Goal: Check status: Check status

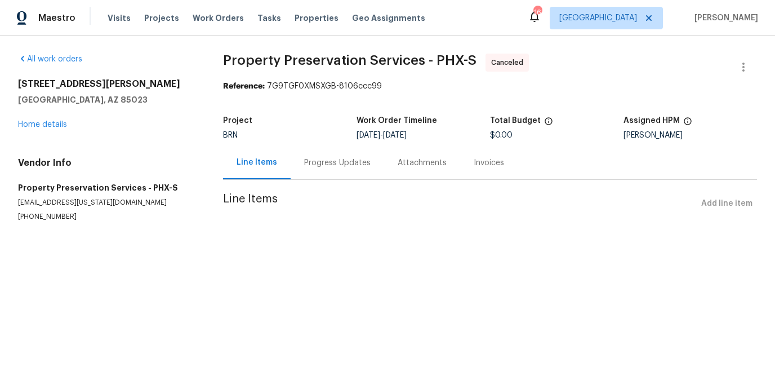
click at [340, 171] on div "Progress Updates" at bounding box center [338, 162] width 94 height 33
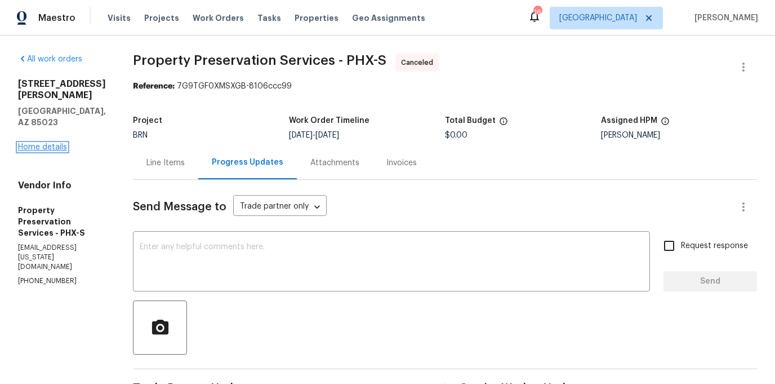
click at [51, 143] on link "Home details" at bounding box center [42, 147] width 49 height 8
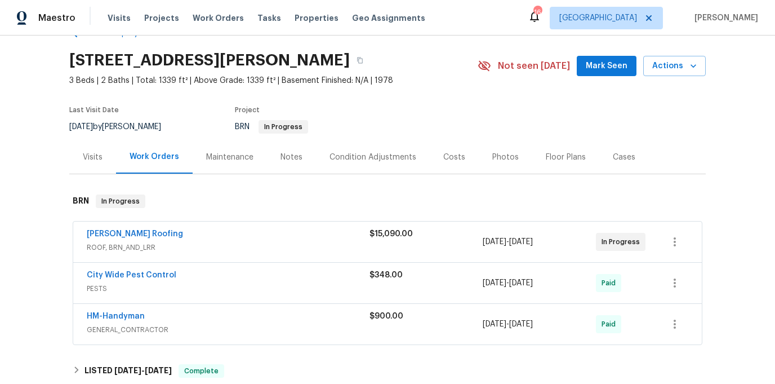
scroll to position [35, 0]
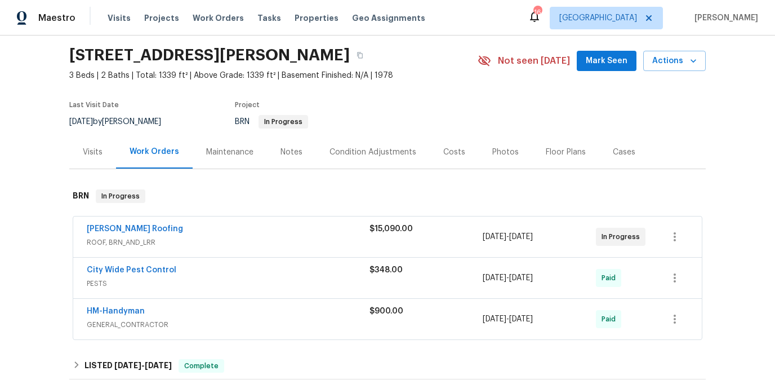
click at [193, 229] on div "[PERSON_NAME] Roofing" at bounding box center [228, 230] width 283 height 14
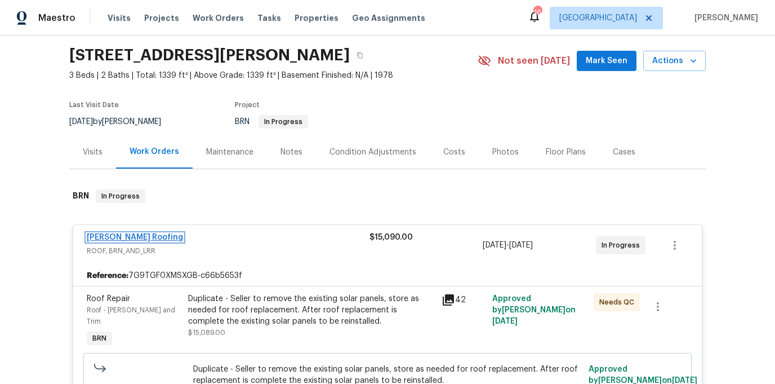
click at [104, 235] on link "[PERSON_NAME] Roofing" at bounding box center [135, 237] width 96 height 8
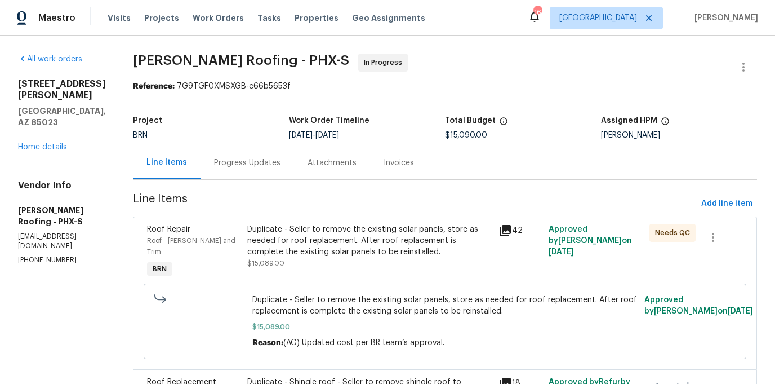
scroll to position [17, 0]
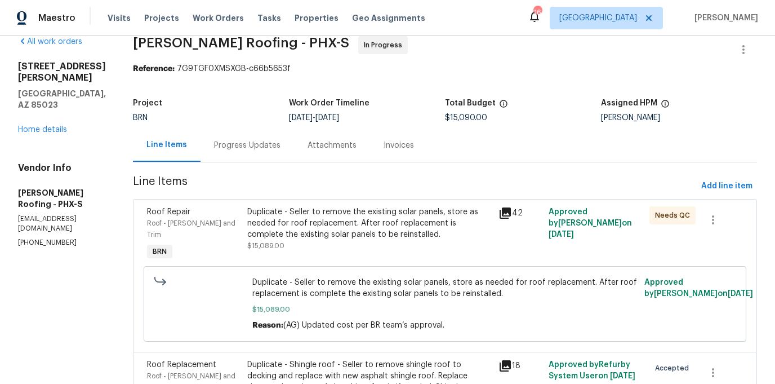
click at [292, 232] on div "Duplicate - Seller to remove the existing solar panels, store as needed for roo…" at bounding box center [369, 223] width 244 height 34
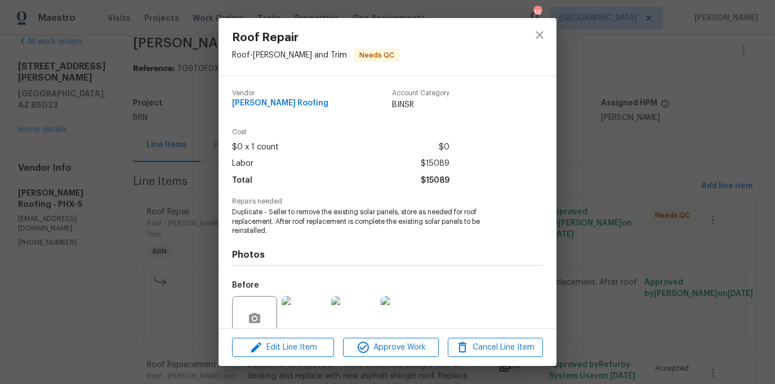
click at [134, 312] on div "Roof Repair Roof - [PERSON_NAME] and Trim Needs QC Vendor [PERSON_NAME] Roofing…" at bounding box center [387, 192] width 775 height 384
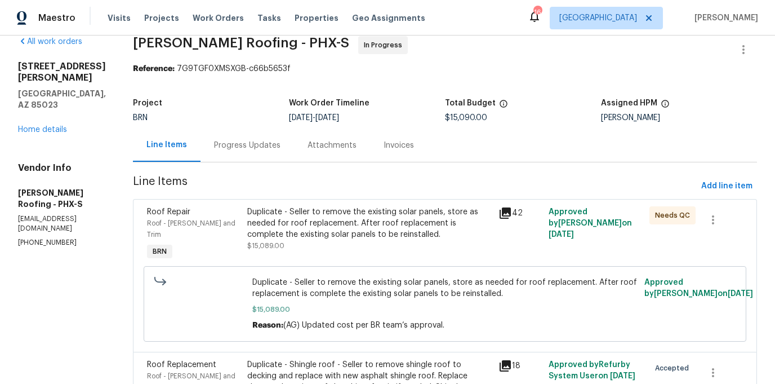
click at [262, 145] on div "Progress Updates" at bounding box center [247, 145] width 66 height 11
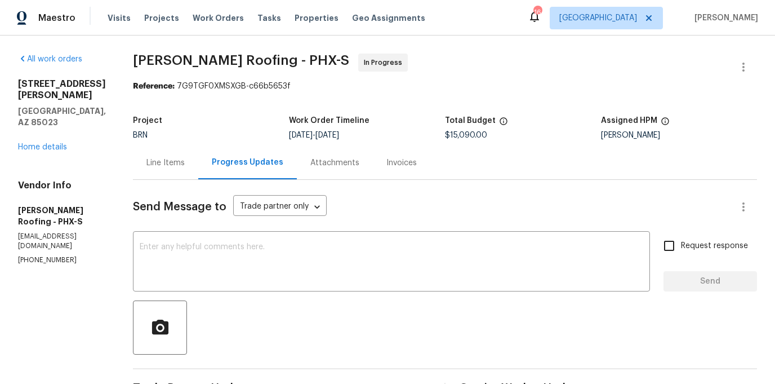
click at [169, 166] on div "Line Items" at bounding box center [165, 162] width 38 height 11
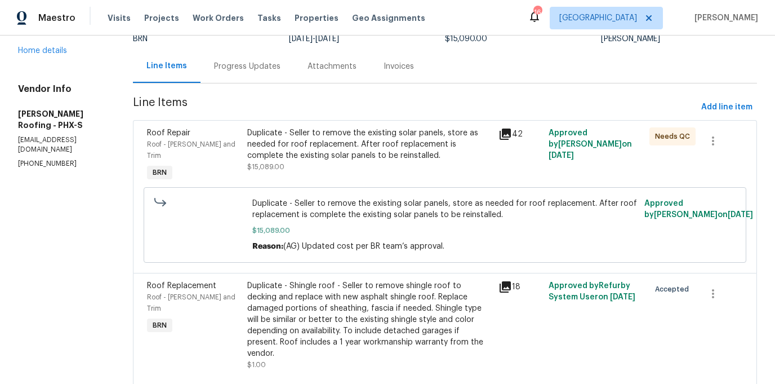
scroll to position [104, 0]
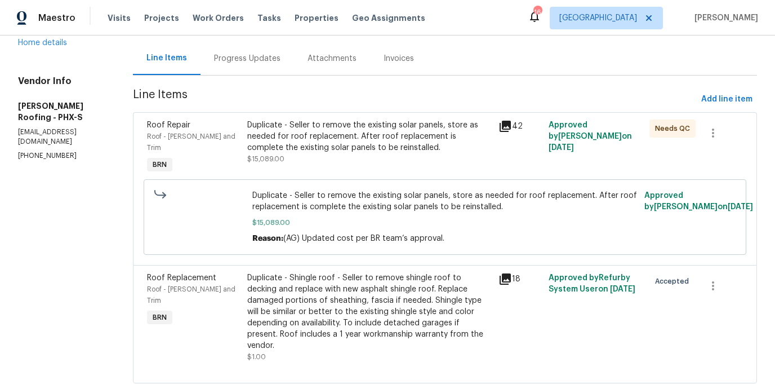
click at [504, 129] on icon at bounding box center [505, 126] width 11 height 11
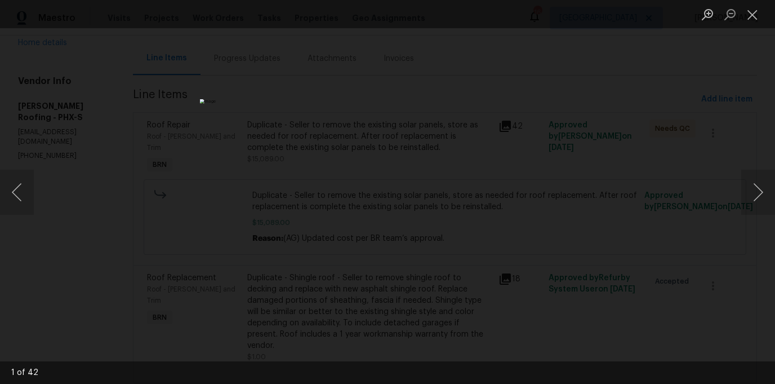
click at [168, 246] on div "Lightbox" at bounding box center [387, 192] width 775 height 384
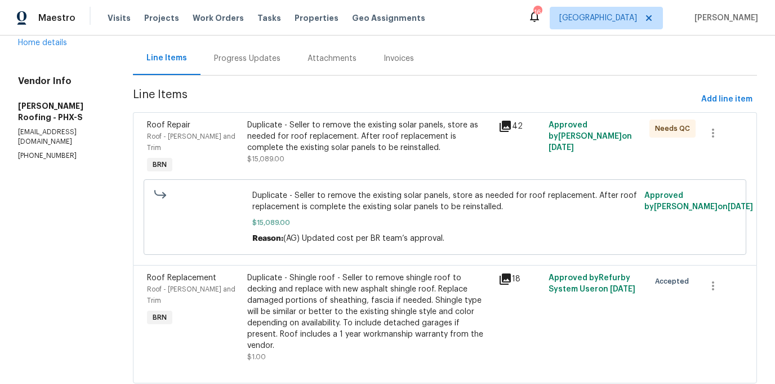
click at [288, 287] on div "Duplicate - Shingle roof - Seller to remove shingle roof to decking and replace…" at bounding box center [369, 311] width 244 height 79
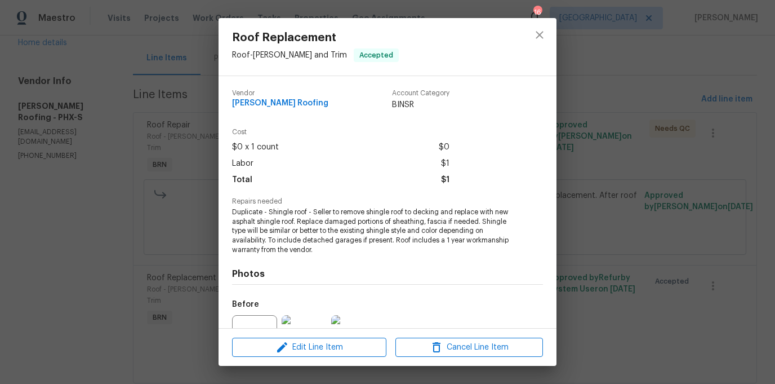
scroll to position [117, 0]
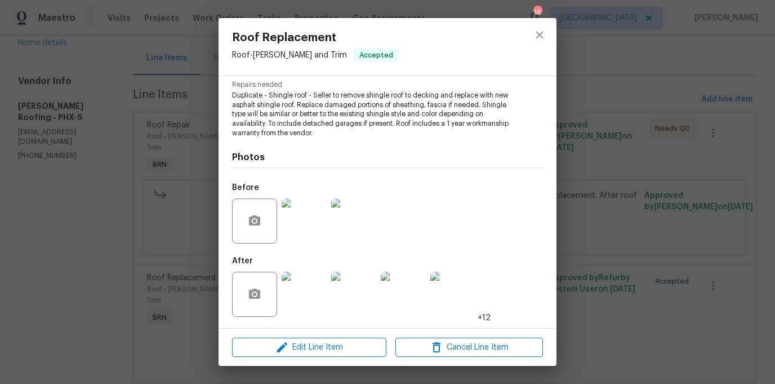
click at [308, 296] on img at bounding box center [304, 294] width 45 height 45
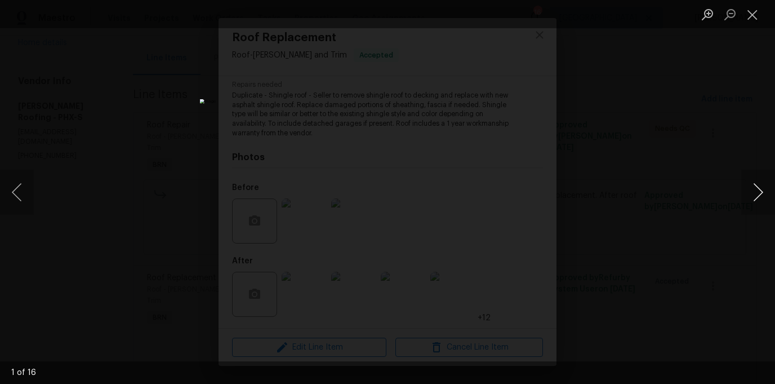
click at [754, 197] on button "Next image" at bounding box center [758, 192] width 34 height 45
click at [16, 189] on button "Previous image" at bounding box center [17, 192] width 34 height 45
click at [759, 199] on button "Next image" at bounding box center [758, 192] width 34 height 45
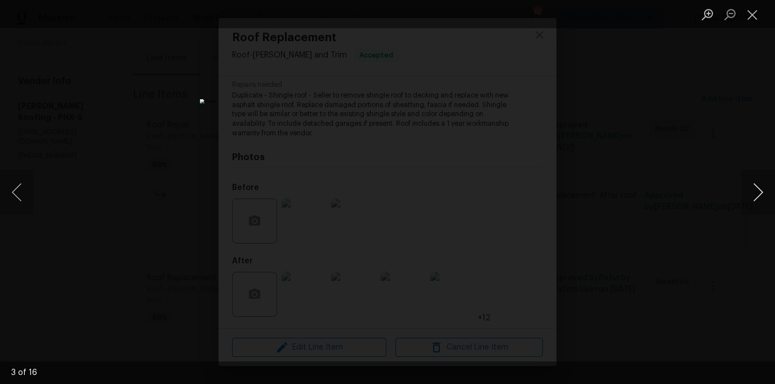
click at [759, 199] on button "Next image" at bounding box center [758, 192] width 34 height 45
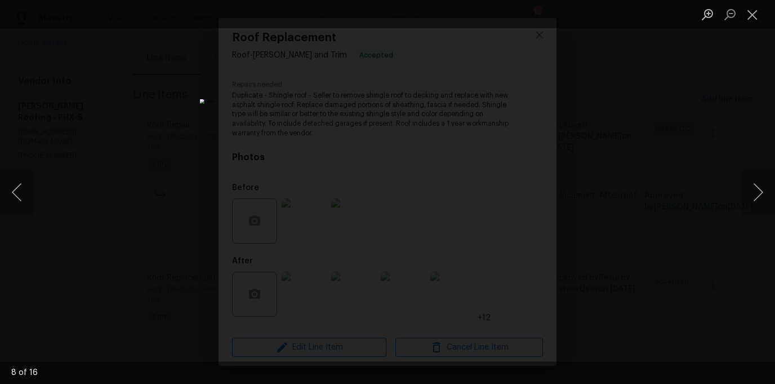
click at [686, 168] on div "Lightbox" at bounding box center [387, 192] width 775 height 384
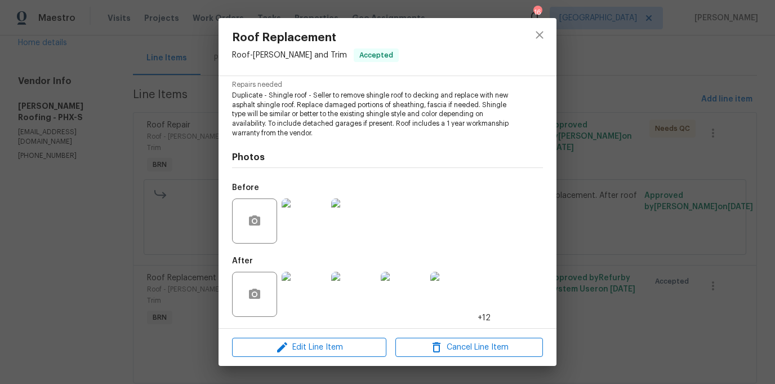
click at [569, 212] on div "Roof Replacement Roof - [PERSON_NAME] and Trim Accepted Vendor [PERSON_NAME] Ro…" at bounding box center [387, 192] width 775 height 384
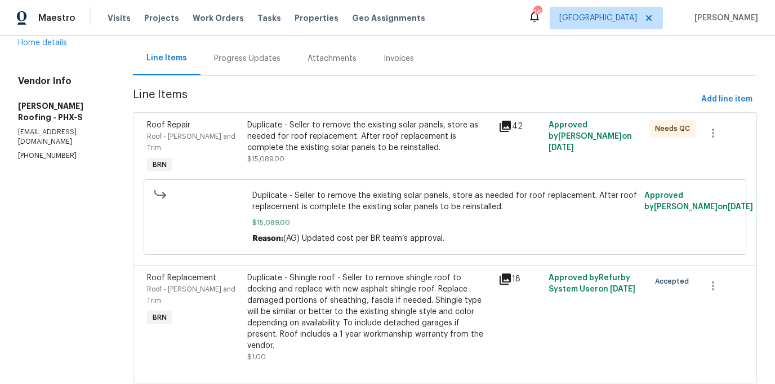
click at [333, 138] on div "Duplicate - Seller to remove the existing solar panels, store as needed for roo…" at bounding box center [369, 136] width 244 height 34
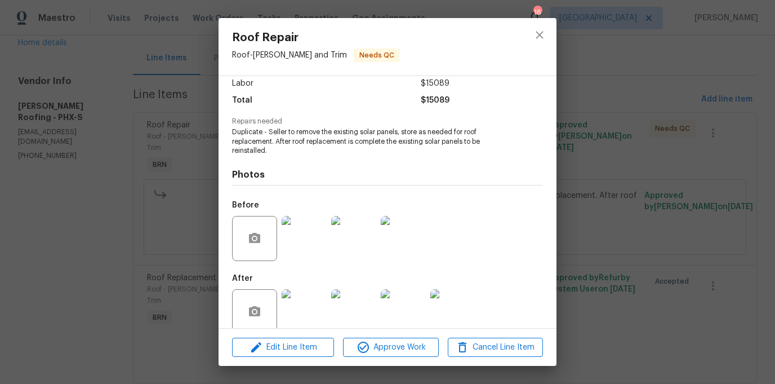
scroll to position [97, 0]
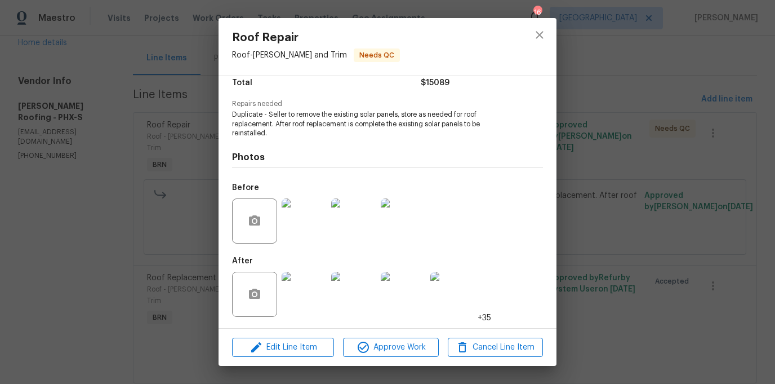
click at [312, 292] on img at bounding box center [304, 294] width 45 height 45
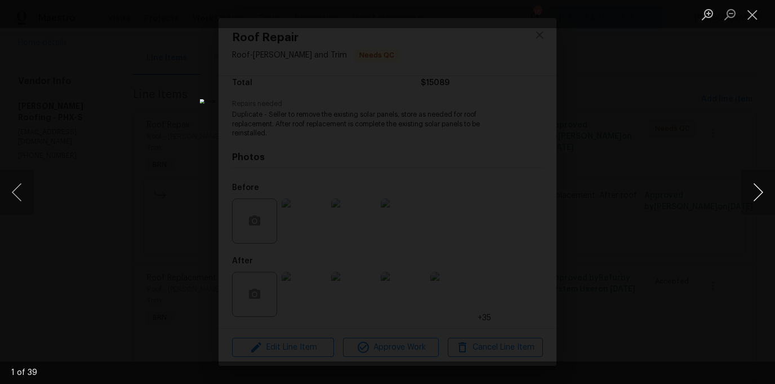
click at [757, 195] on button "Next image" at bounding box center [758, 192] width 34 height 45
click at [757, 194] on button "Next image" at bounding box center [758, 192] width 34 height 45
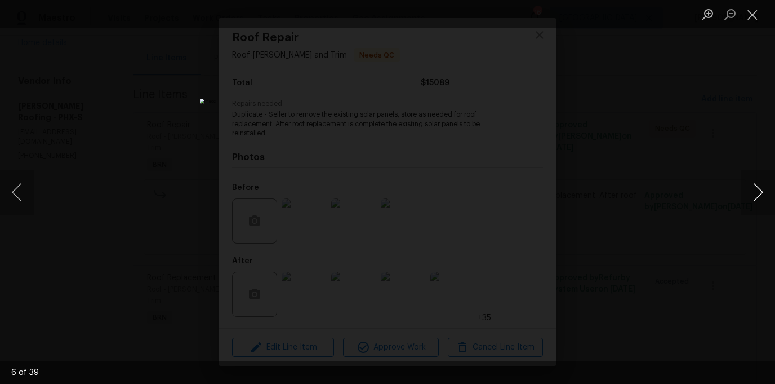
click at [757, 194] on button "Next image" at bounding box center [758, 192] width 34 height 45
click at [757, 195] on button "Next image" at bounding box center [758, 192] width 34 height 45
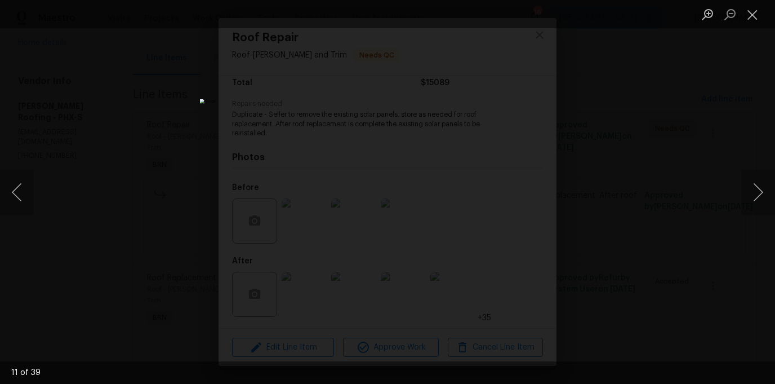
click at [692, 144] on div "Lightbox" at bounding box center [387, 192] width 775 height 384
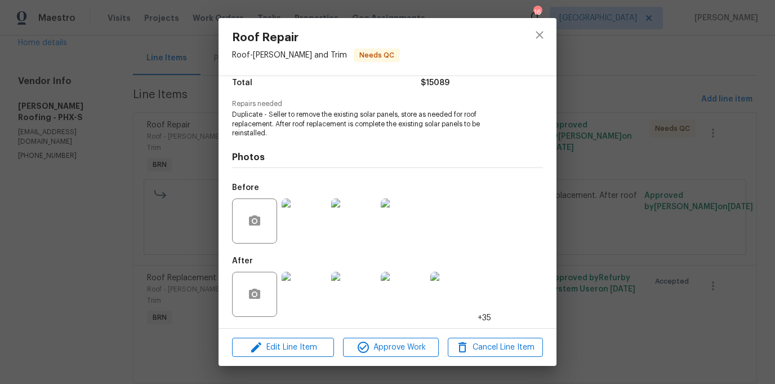
click at [612, 101] on div "Roof Repair Roof - [PERSON_NAME] and Trim Needs QC Vendor [PERSON_NAME] Roofing…" at bounding box center [387, 192] width 775 height 384
